Goal: Navigation & Orientation: Find specific page/section

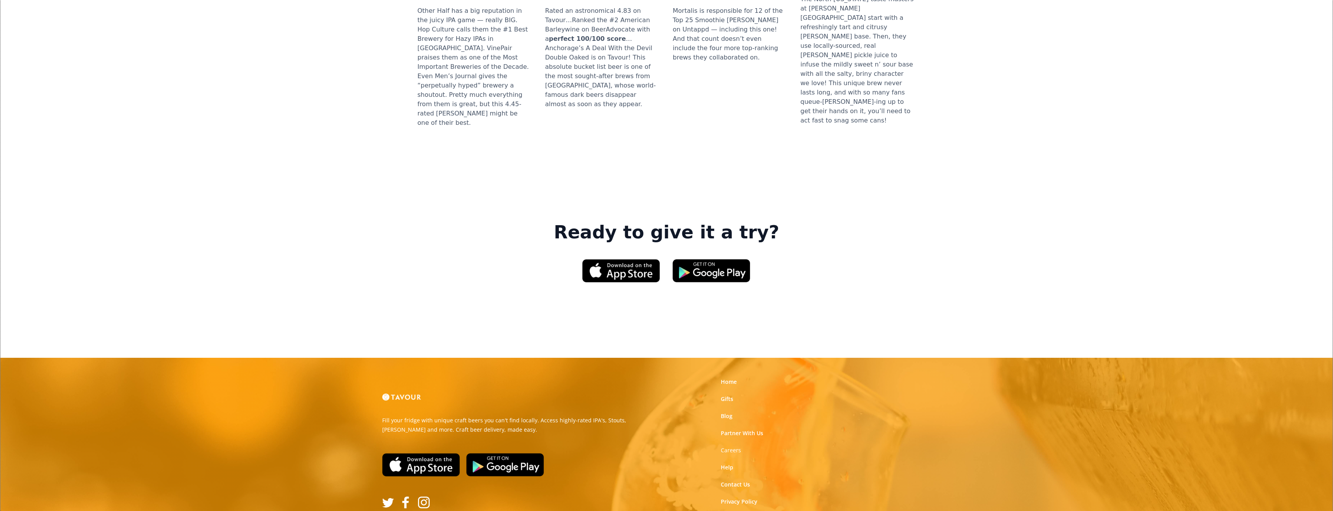
scroll to position [1038, 0]
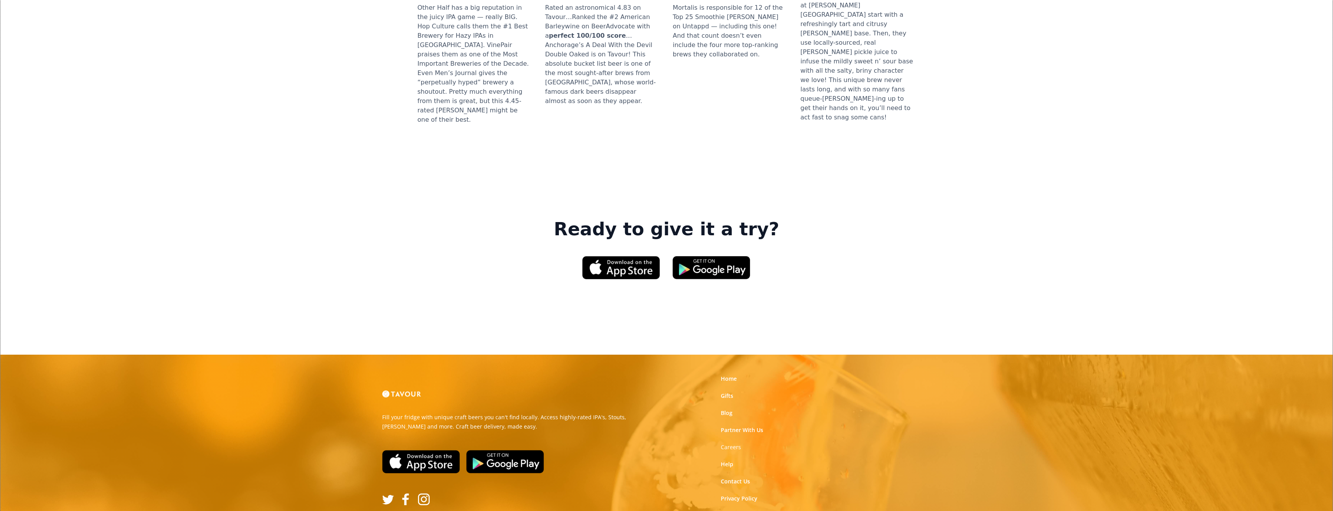
click at [726, 511] on link "Terms of Use" at bounding box center [738, 516] width 35 height 8
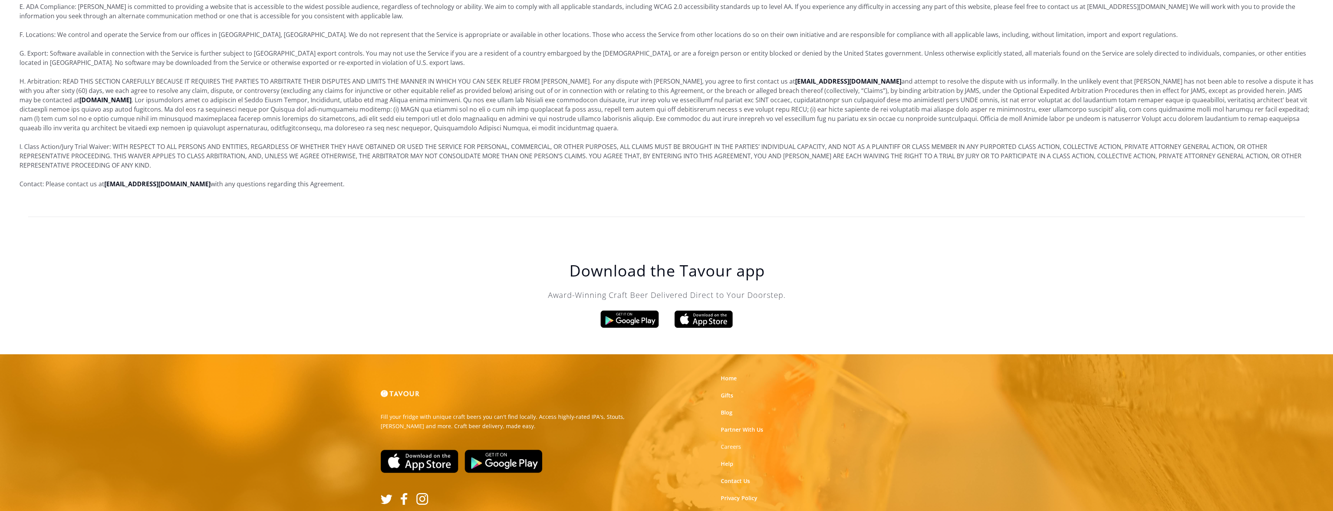
scroll to position [3402, 0]
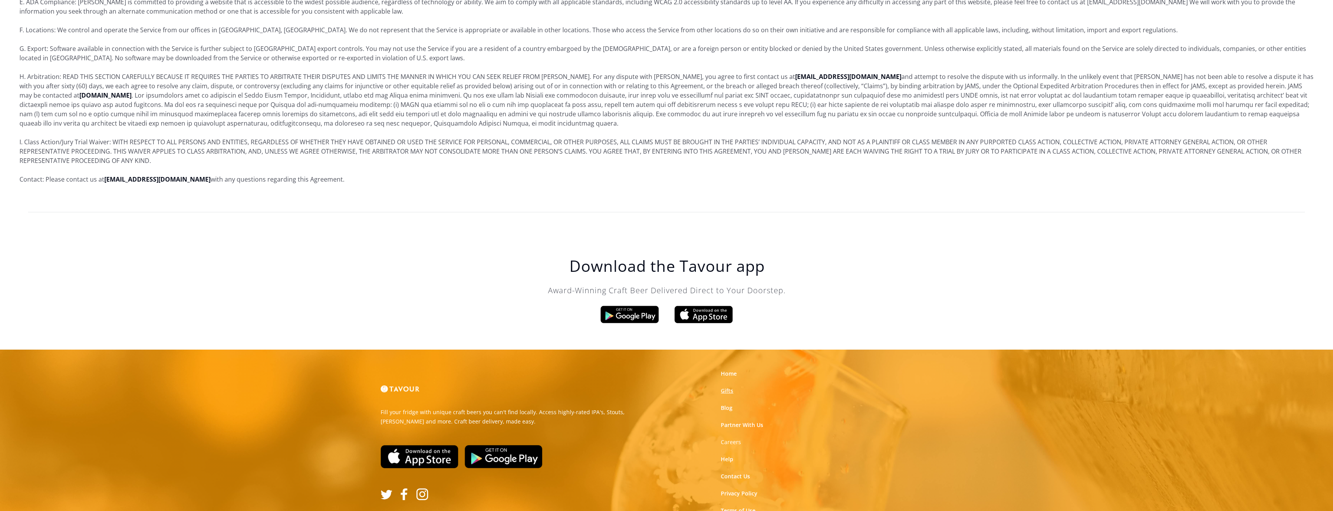
click at [726, 387] on link "Gifts" at bounding box center [727, 391] width 12 height 8
